Goal: Transaction & Acquisition: Purchase product/service

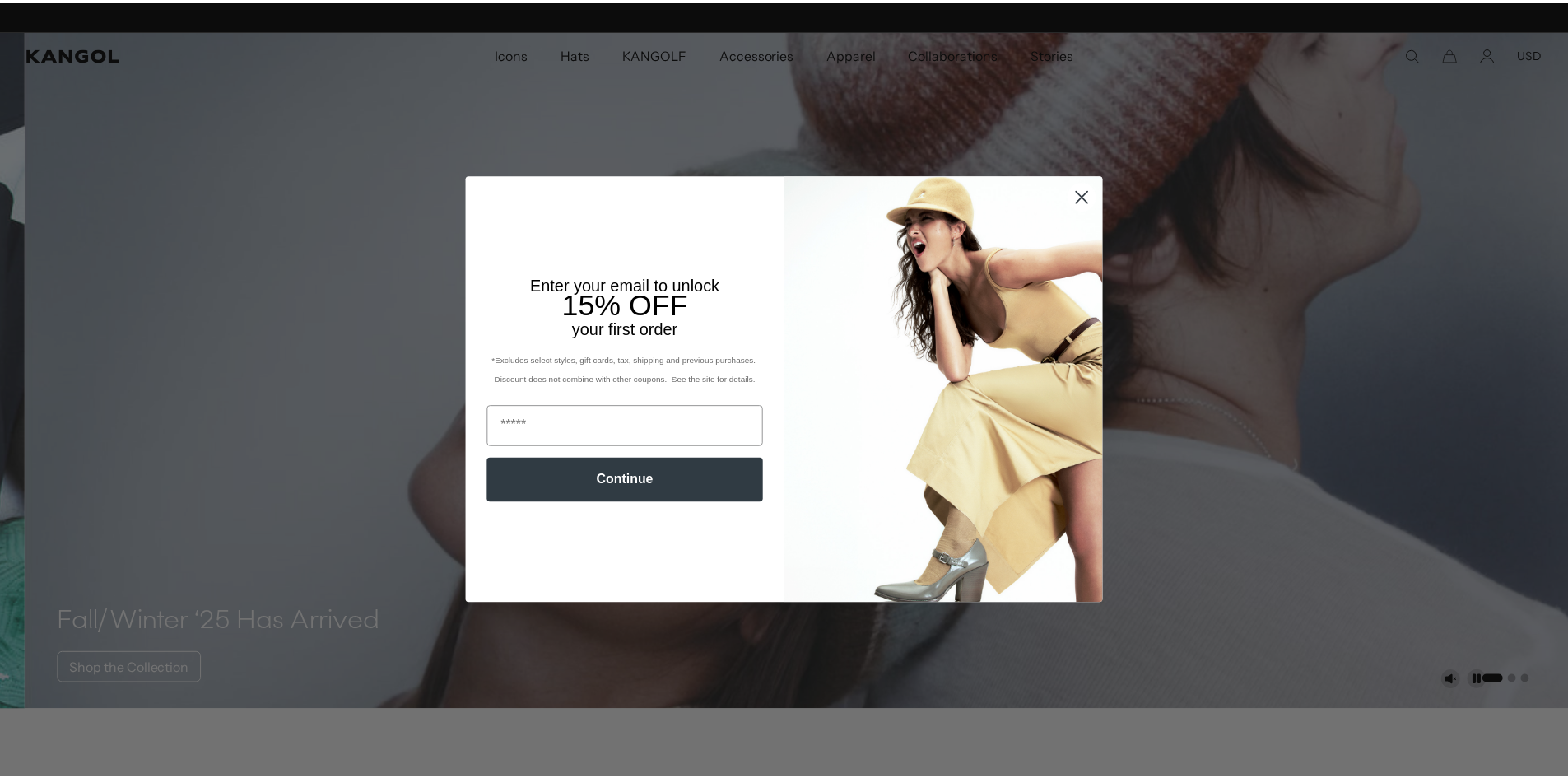
scroll to position [0, 339]
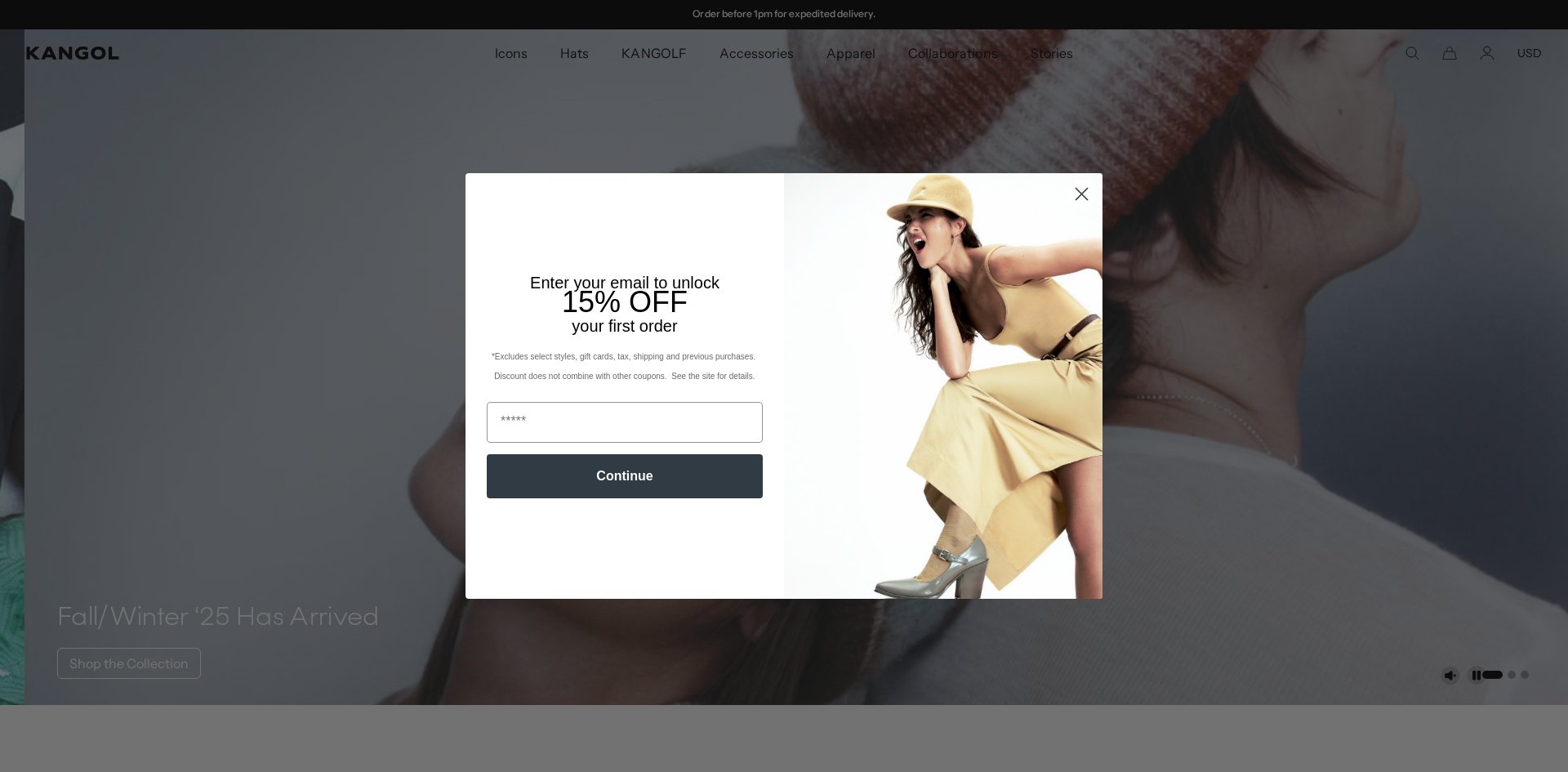
click at [1078, 186] on circle "Close dialog" at bounding box center [1082, 194] width 27 height 27
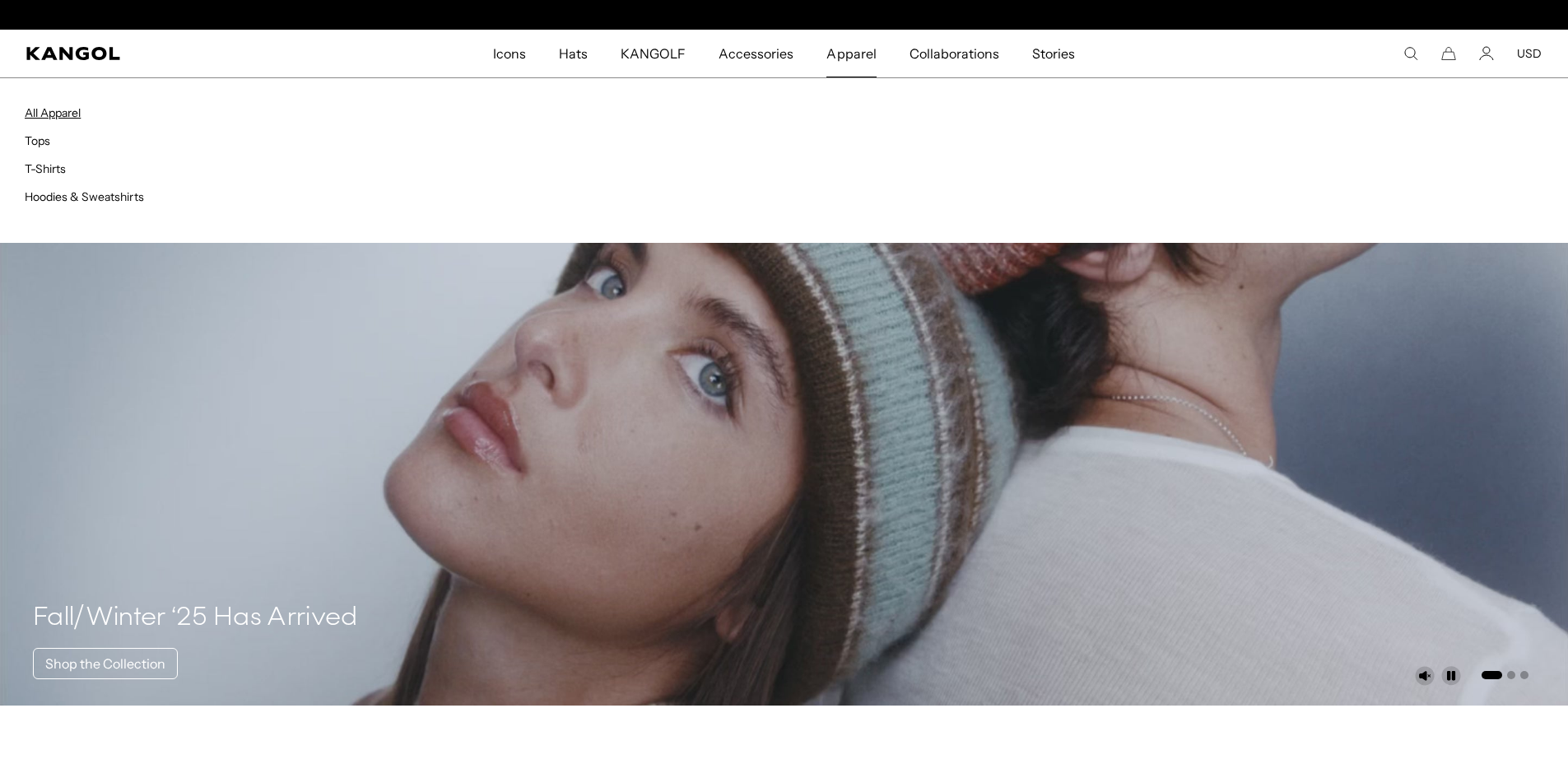
scroll to position [0, 0]
click at [72, 110] on link "All Apparel" at bounding box center [52, 112] width 56 height 15
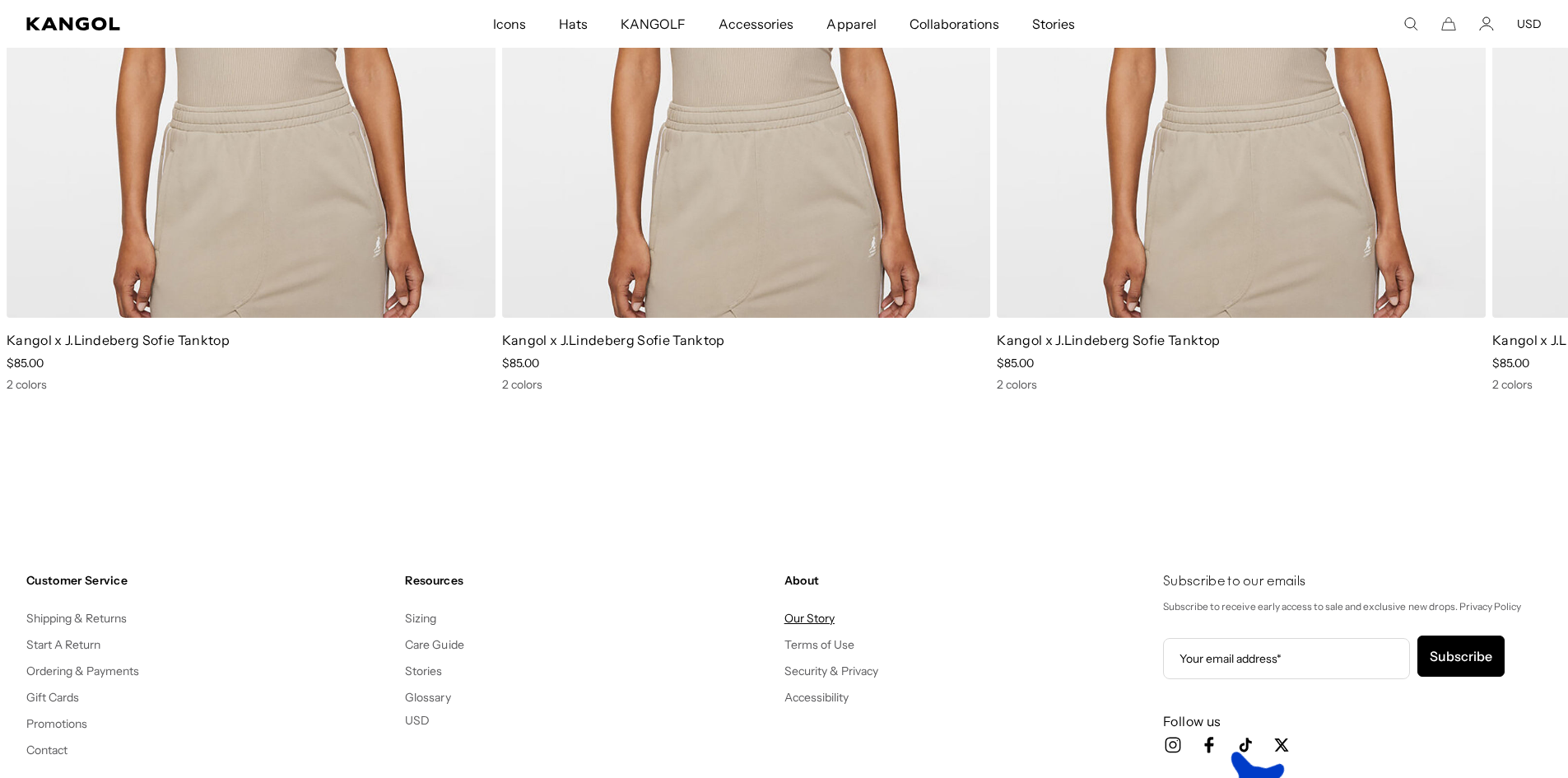
click at [803, 624] on link "Our Story" at bounding box center [809, 617] width 51 height 15
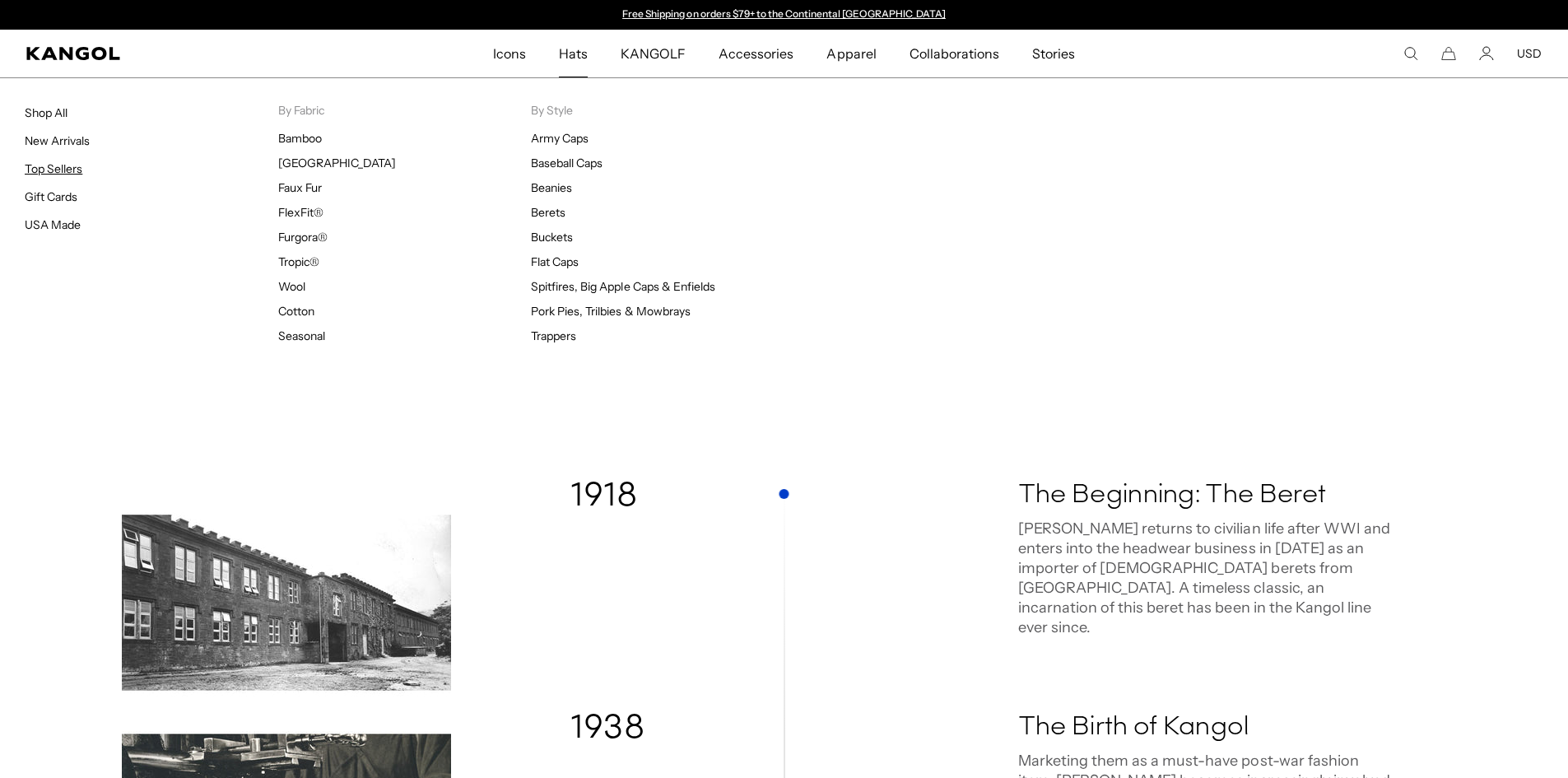
click at [61, 168] on link "Top Sellers" at bounding box center [53, 168] width 57 height 15
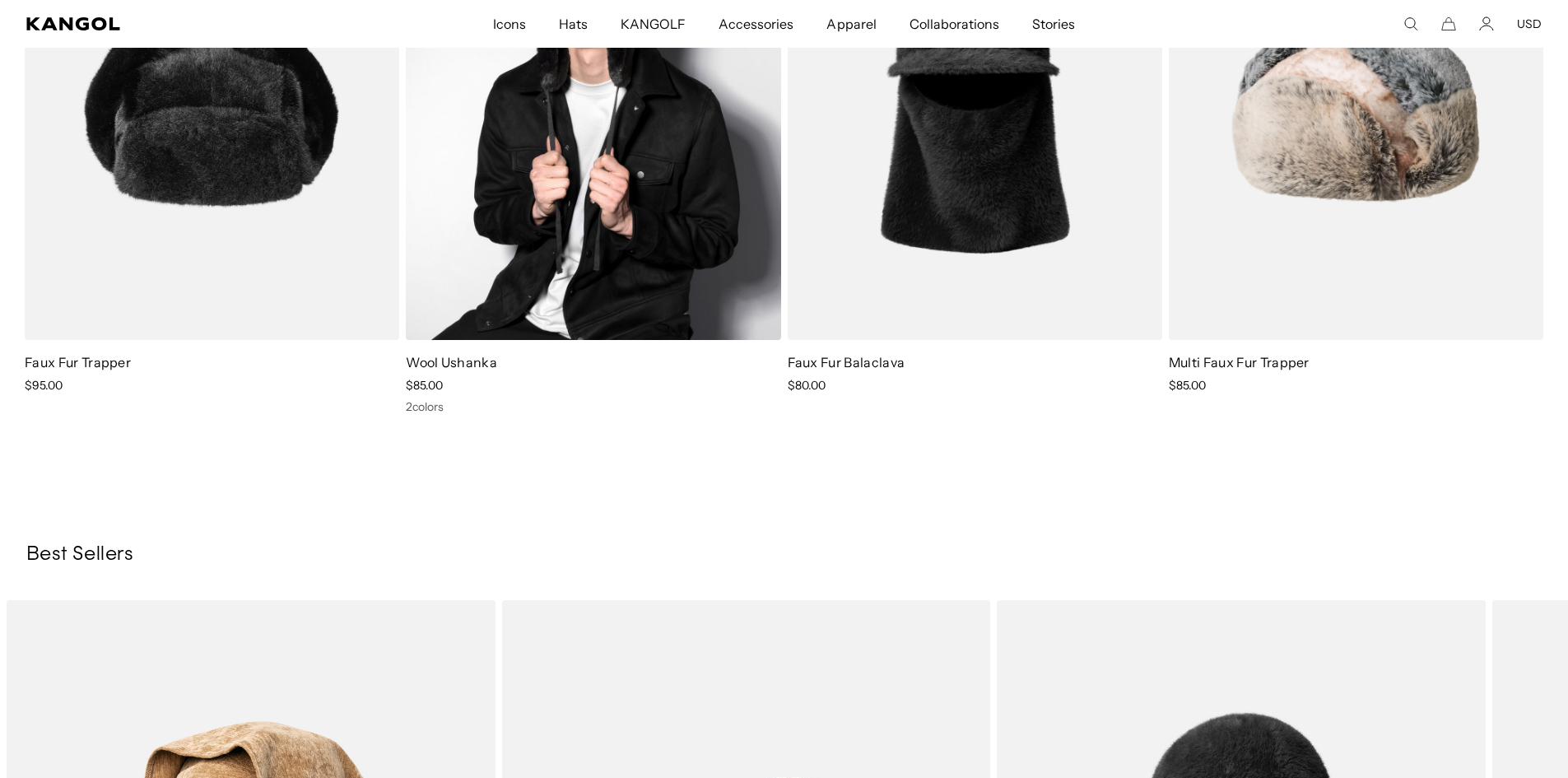
scroll to position [494, 0]
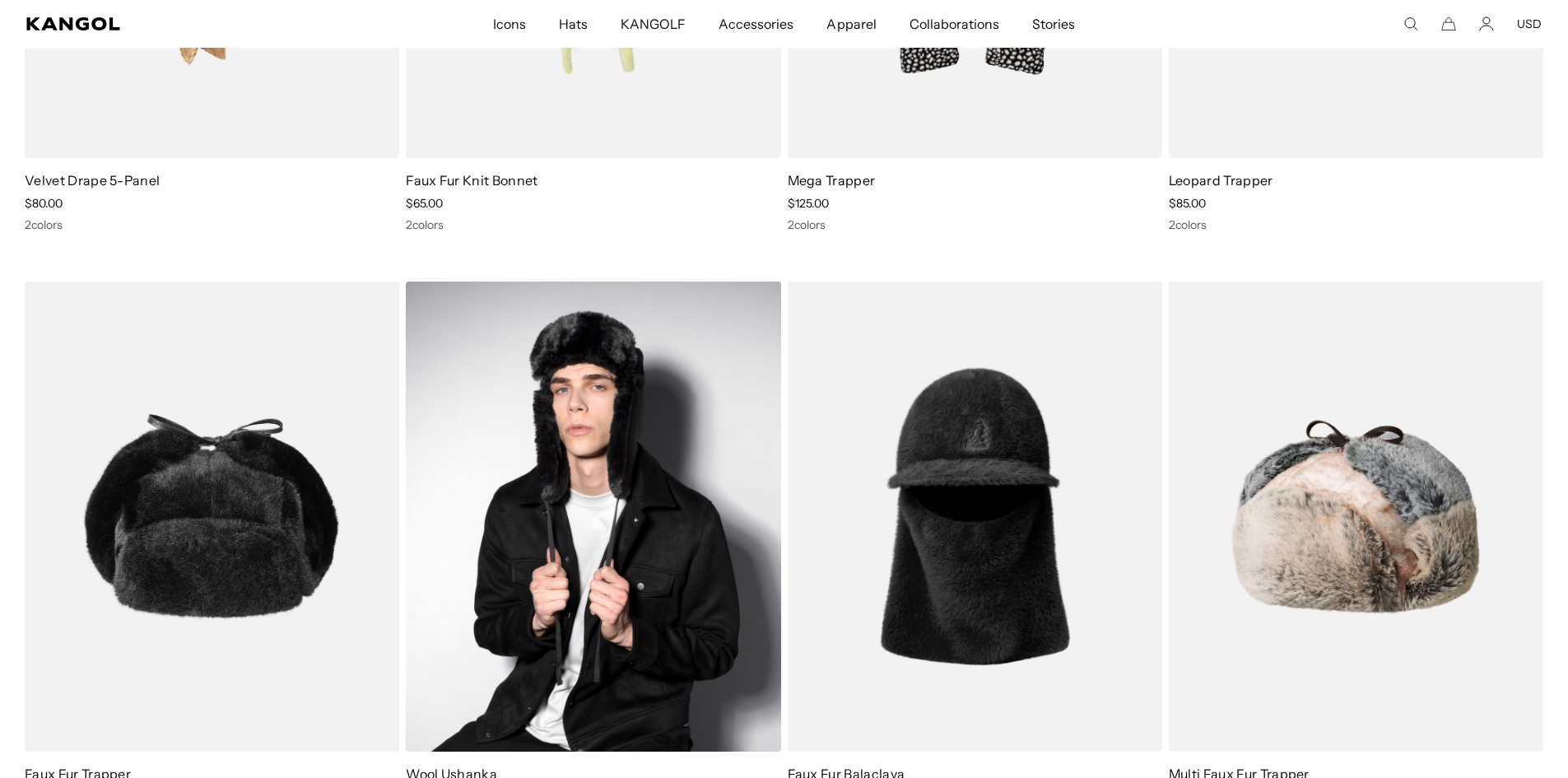
click at [572, 503] on img at bounding box center [593, 516] width 375 height 470
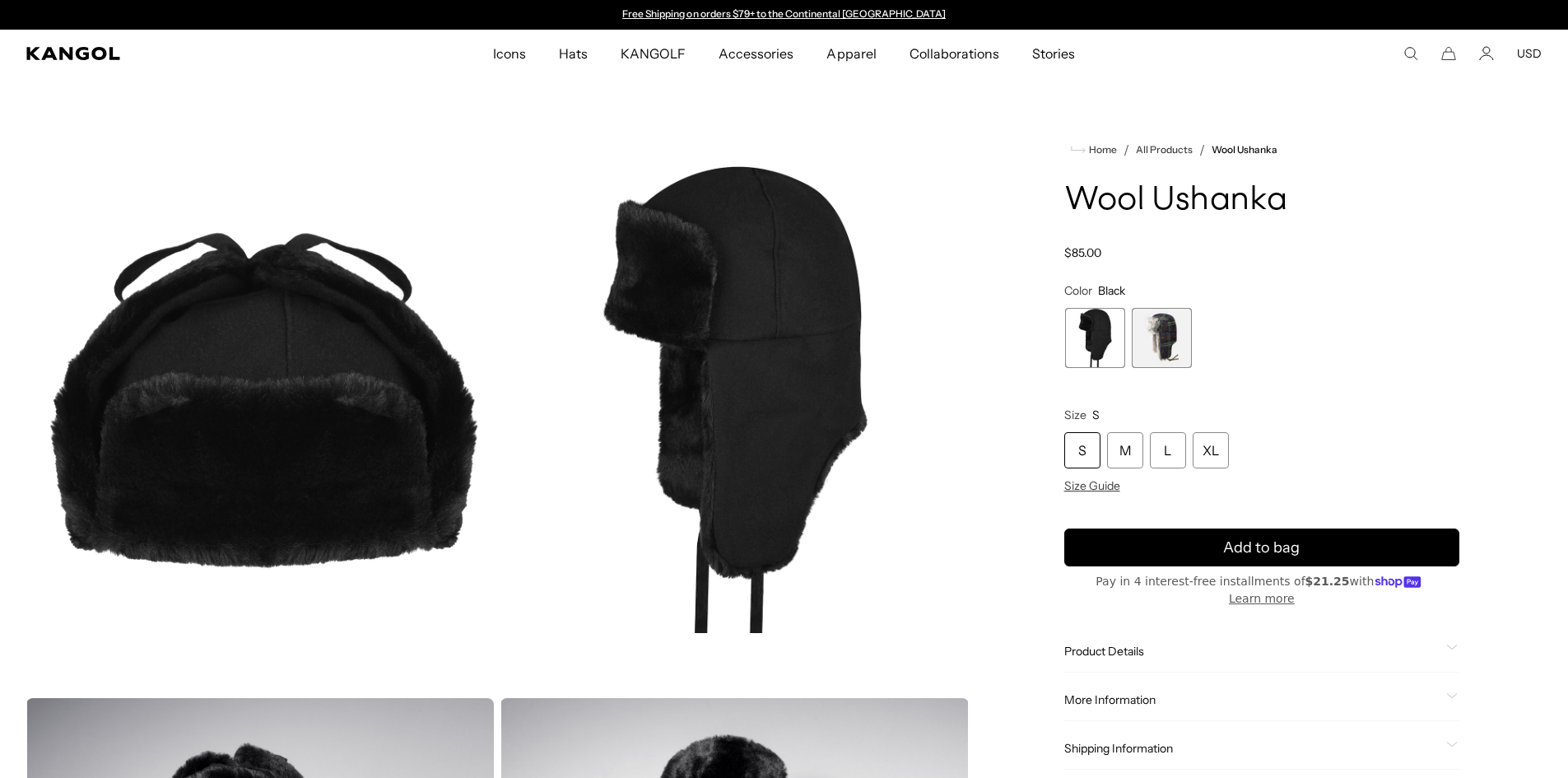
click at [1148, 317] on span "2 of 2" at bounding box center [1162, 338] width 60 height 60
click at [1157, 343] on span "2 of 2" at bounding box center [1161, 338] width 60 height 60
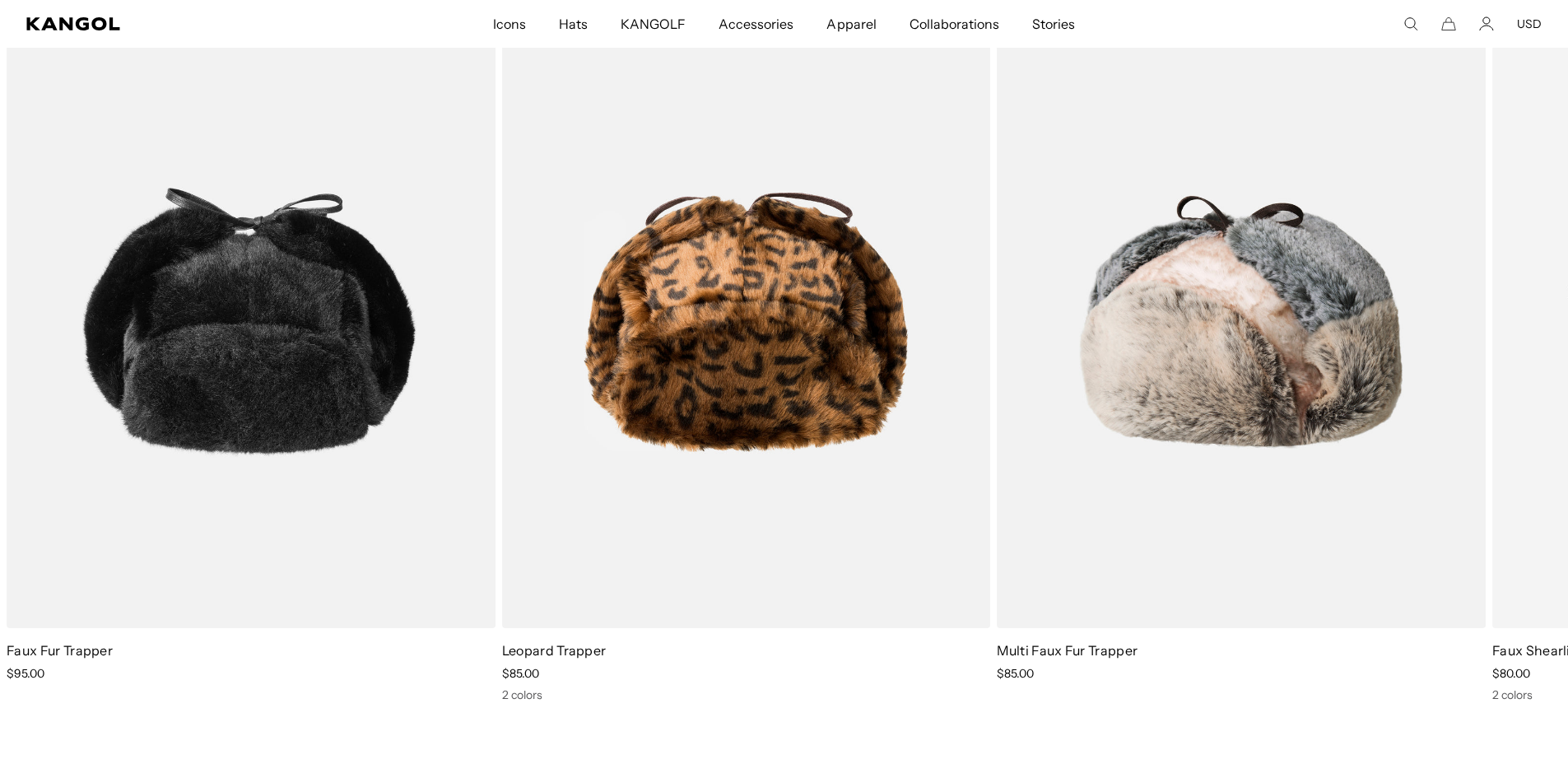
scroll to position [0, 339]
